Goal: Task Accomplishment & Management: Manage account settings

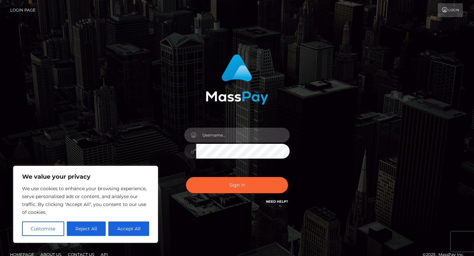
click at [238, 135] on input "text" at bounding box center [243, 135] width 94 height 15
type input "sherentrent@gmail.com"
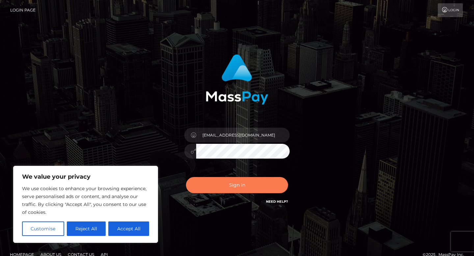
click at [254, 188] on button "Sign in" at bounding box center [237, 185] width 102 height 16
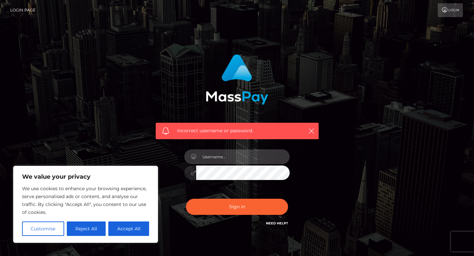
click at [239, 157] on input "text" at bounding box center [243, 157] width 94 height 15
type input "sherentrent@gmail.com"
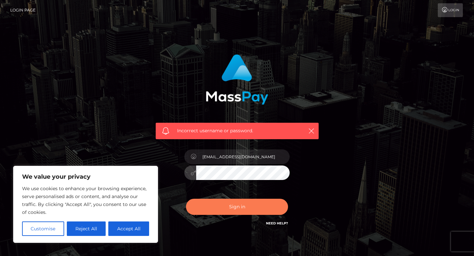
click at [253, 208] on button "Sign in" at bounding box center [237, 207] width 102 height 16
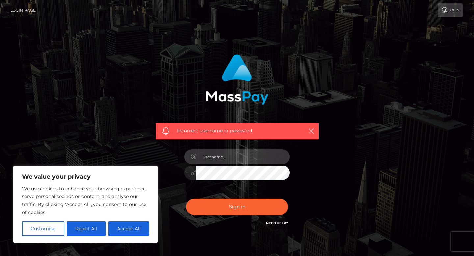
click at [234, 156] on input "text" at bounding box center [243, 157] width 94 height 15
type input "[EMAIL_ADDRESS][DOMAIN_NAME]"
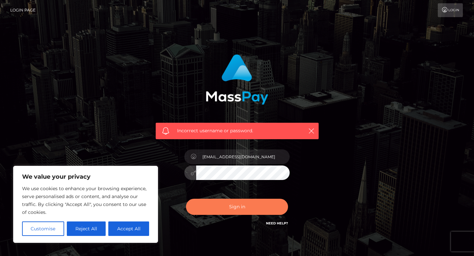
click at [239, 206] on button "Sign in" at bounding box center [237, 207] width 102 height 16
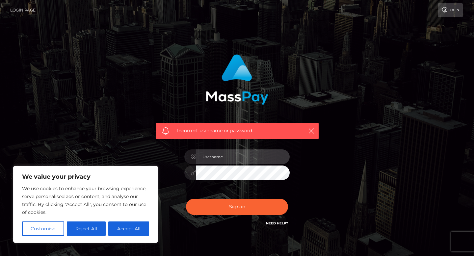
click at [228, 155] on input "text" at bounding box center [243, 157] width 94 height 15
type input "sherenteh@gmail.com"
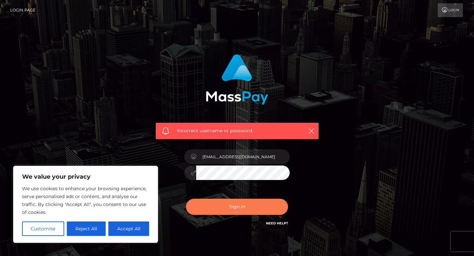
click at [253, 211] on button "Sign in" at bounding box center [237, 207] width 102 height 16
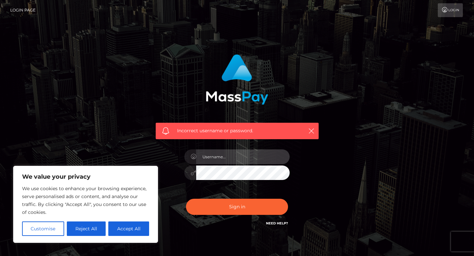
click at [232, 160] on input "text" at bounding box center [243, 157] width 94 height 15
type input "[EMAIL_ADDRESS][DOMAIN_NAME]"
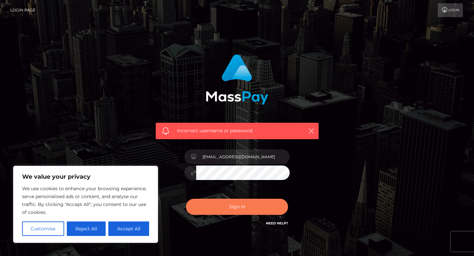
click at [248, 203] on button "Sign in" at bounding box center [237, 207] width 102 height 16
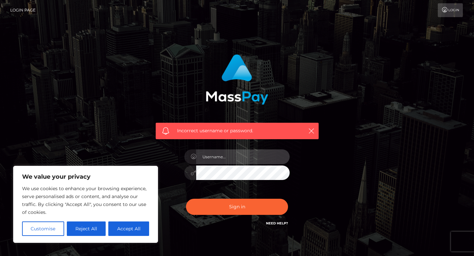
click at [234, 154] on input "text" at bounding box center [243, 157] width 94 height 15
type input "[EMAIL_ADDRESS][DOMAIN_NAME]"
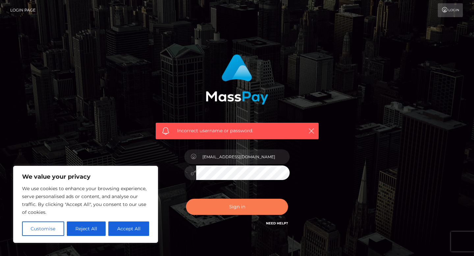
click at [242, 211] on button "Sign in" at bounding box center [237, 207] width 102 height 16
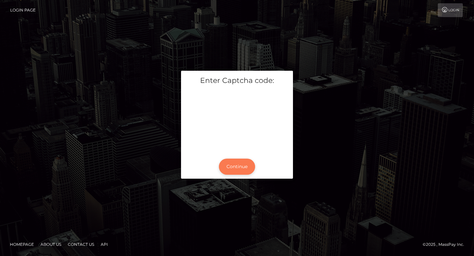
click at [242, 164] on button "Continue" at bounding box center [237, 167] width 36 height 16
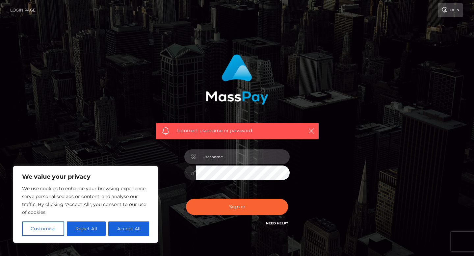
click at [237, 159] on input "text" at bounding box center [243, 157] width 94 height 15
type input "[EMAIL_ADDRESS][DOMAIN_NAME]"
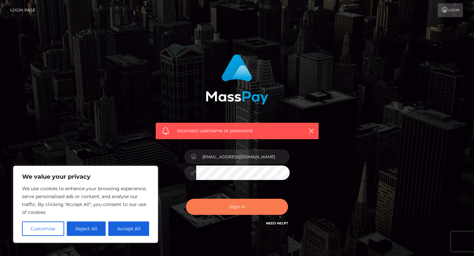
click at [249, 210] on button "Sign in" at bounding box center [237, 207] width 102 height 16
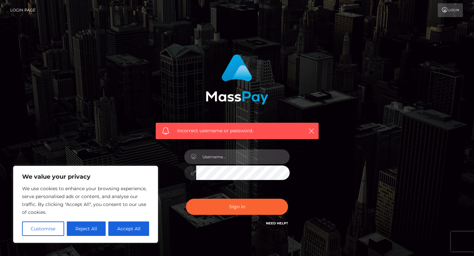
click at [229, 153] on input "text" at bounding box center [243, 157] width 94 height 15
click at [205, 158] on input "[EMAIL_ADDRESS][DOMAIN_NAME]" at bounding box center [243, 157] width 94 height 15
type input "Sherentrent@gmail.com"
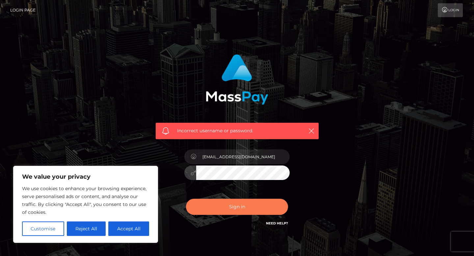
click at [239, 207] on button "Sign in" at bounding box center [237, 207] width 102 height 16
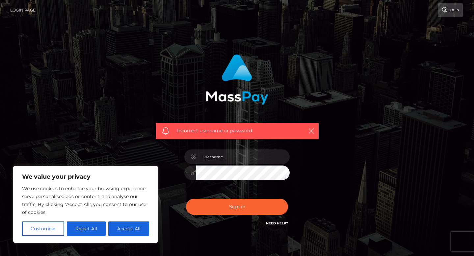
click at [26, 9] on link "Login Page" at bounding box center [22, 10] width 25 height 14
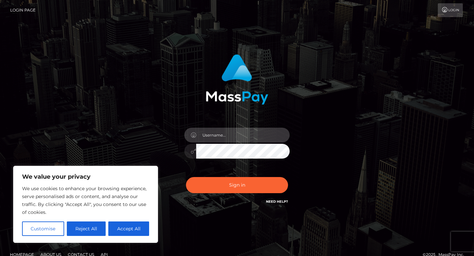
click at [226, 131] on input "text" at bounding box center [243, 135] width 94 height 15
type input "[EMAIL_ADDRESS][DOMAIN_NAME]"
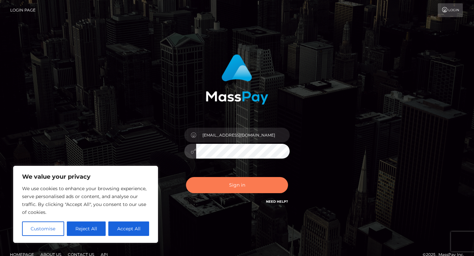
click at [258, 182] on button "Sign in" at bounding box center [237, 185] width 102 height 16
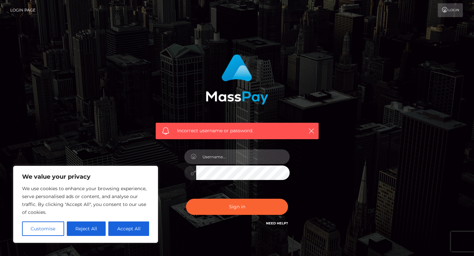
click at [259, 160] on input "text" at bounding box center [243, 157] width 94 height 15
type input "[EMAIL_ADDRESS][DOMAIN_NAME]"
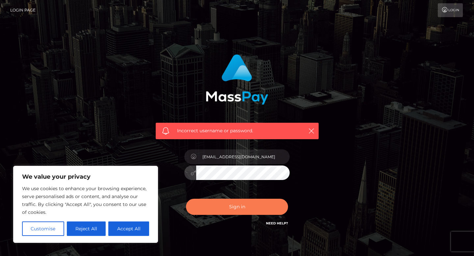
click at [262, 207] on button "Sign in" at bounding box center [237, 207] width 102 height 16
